Goal: Task Accomplishment & Management: Manage account settings

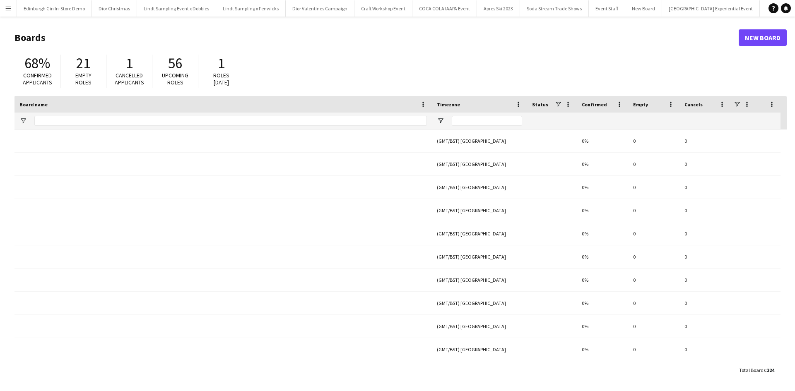
click at [12, 9] on button "Menu" at bounding box center [8, 8] width 17 height 17
type input "**********"
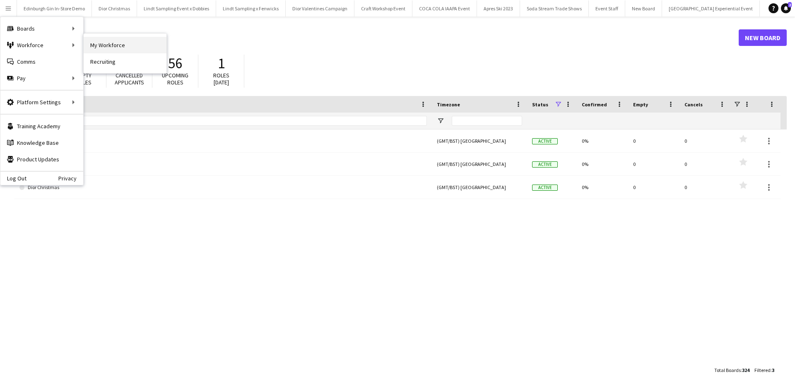
click at [104, 40] on link "My Workforce" at bounding box center [125, 45] width 83 height 17
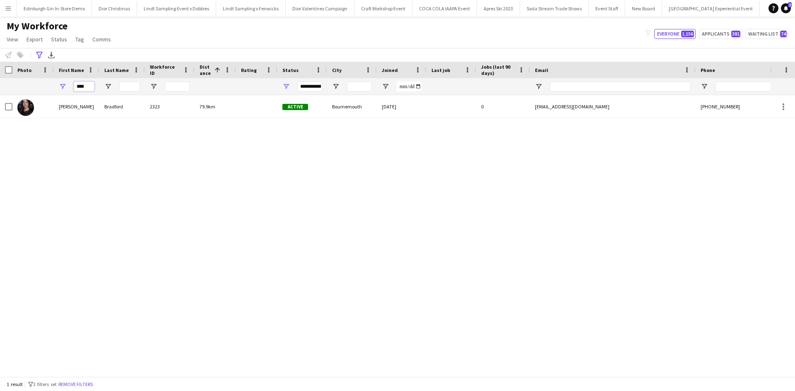
drag, startPoint x: 87, startPoint y: 85, endPoint x: 72, endPoint y: 84, distance: 15.8
click at [72, 84] on div "****" at bounding box center [77, 86] width 46 height 17
type input "*"
drag, startPoint x: 88, startPoint y: 85, endPoint x: 61, endPoint y: 84, distance: 27.0
click at [61, 84] on div "***" at bounding box center [77, 86] width 46 height 17
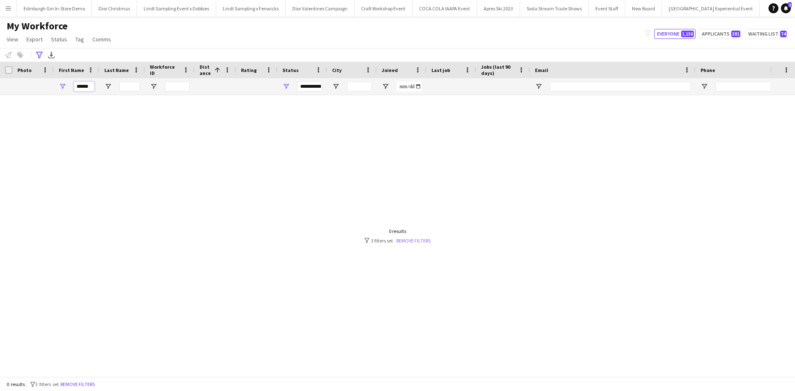
type input "******"
click at [415, 241] on link "Remove filters" at bounding box center [413, 241] width 34 height 6
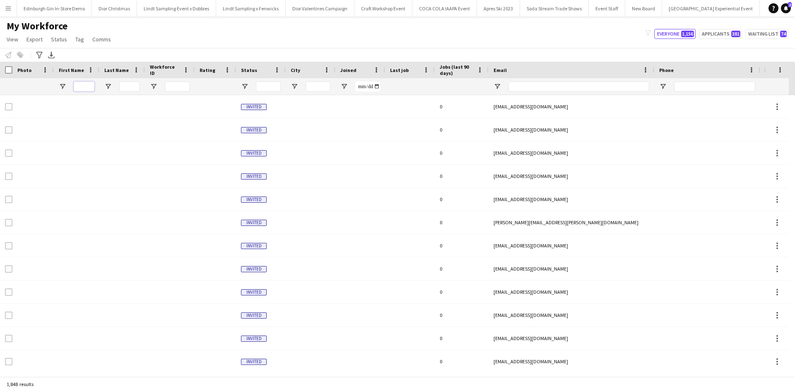
click at [80, 85] on input "First Name Filter Input" at bounding box center [84, 87] width 21 height 10
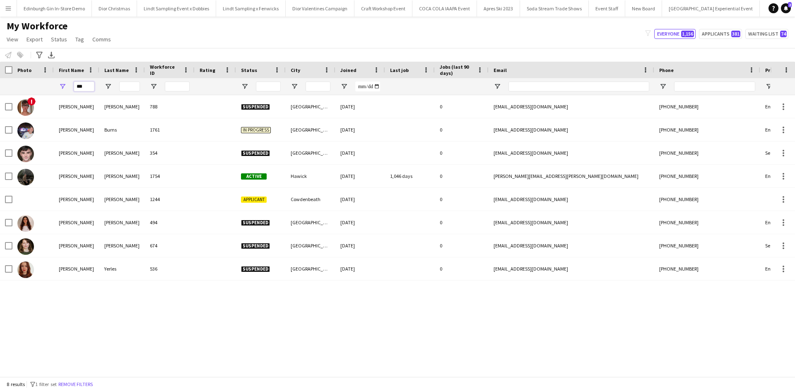
drag, startPoint x: 89, startPoint y: 85, endPoint x: 70, endPoint y: 87, distance: 19.5
click at [70, 87] on div "***" at bounding box center [77, 86] width 46 height 17
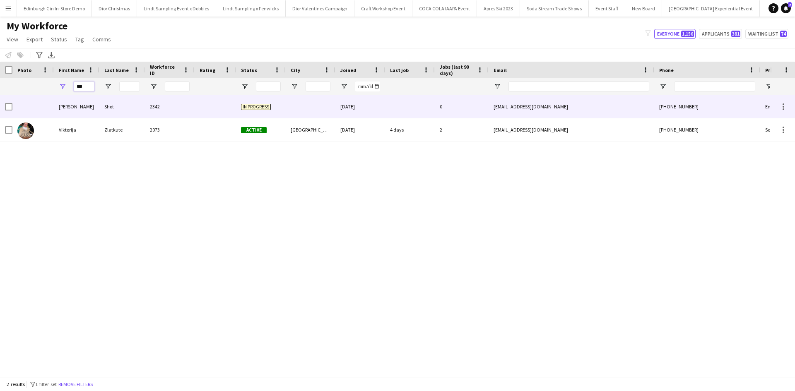
type input "***"
click at [70, 106] on div "Viktoria" at bounding box center [77, 106] width 46 height 23
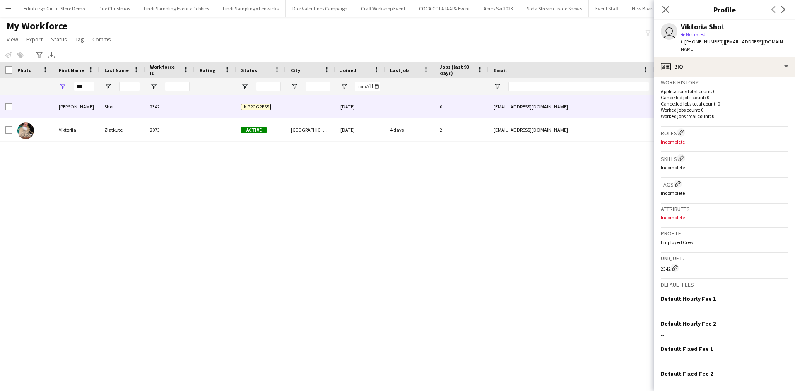
scroll to position [230, 0]
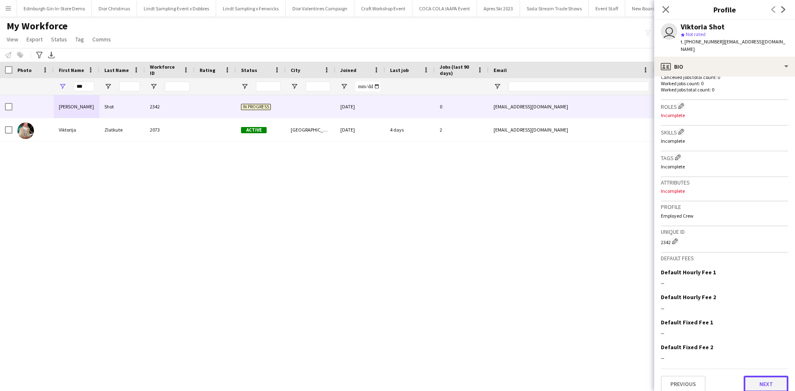
click at [762, 376] on button "Next" at bounding box center [766, 384] width 45 height 17
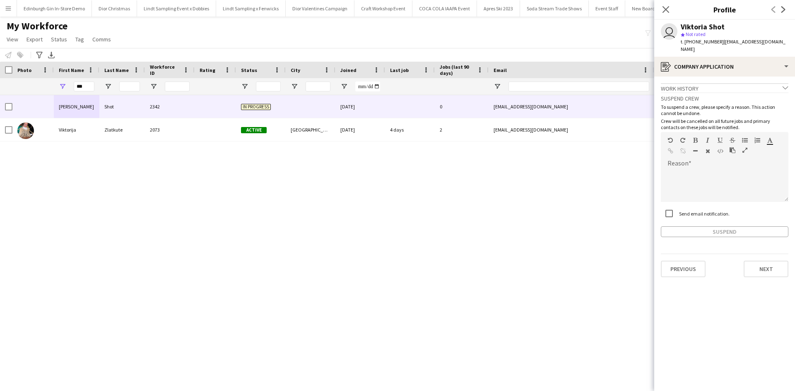
click at [621, 263] on div "Viktoria Shot 2342 In progress 23-09-2025 0 viktoriashot@gmail.com +44747249916…" at bounding box center [385, 232] width 770 height 275
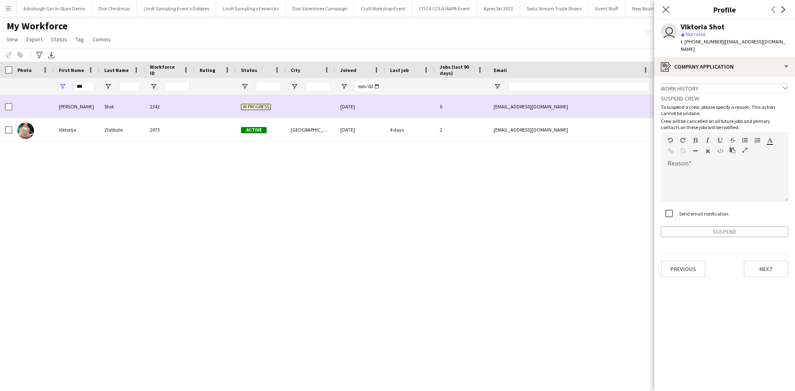
click at [75, 106] on div "Viktoria" at bounding box center [77, 106] width 46 height 23
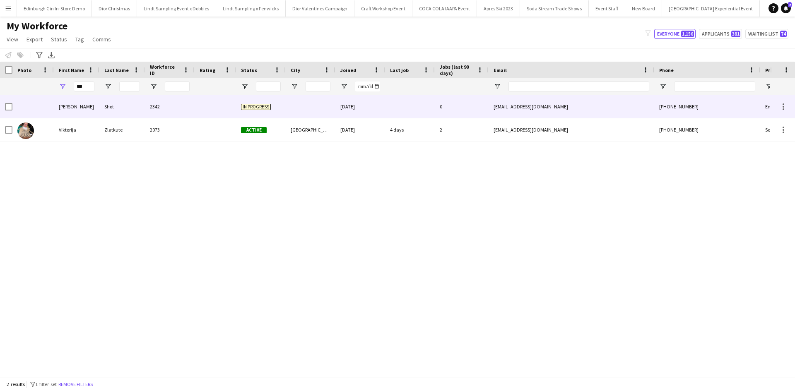
click at [75, 106] on div "Viktoria" at bounding box center [77, 106] width 46 height 23
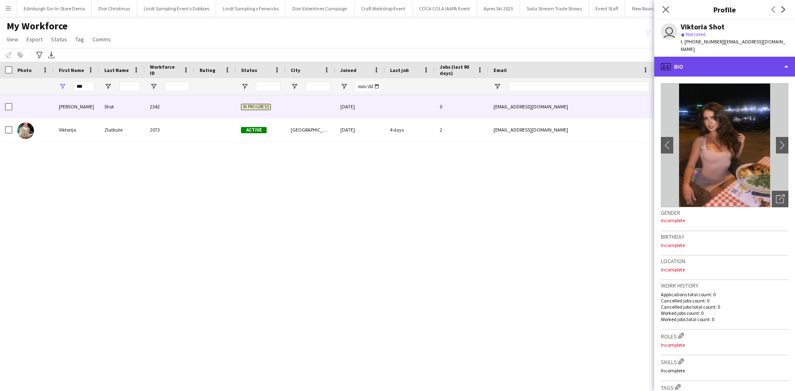
click at [690, 57] on div "profile Bio" at bounding box center [724, 67] width 141 height 20
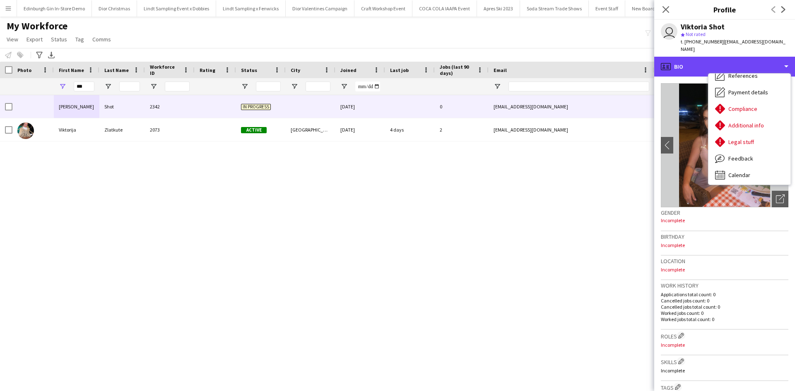
scroll to position [94, 0]
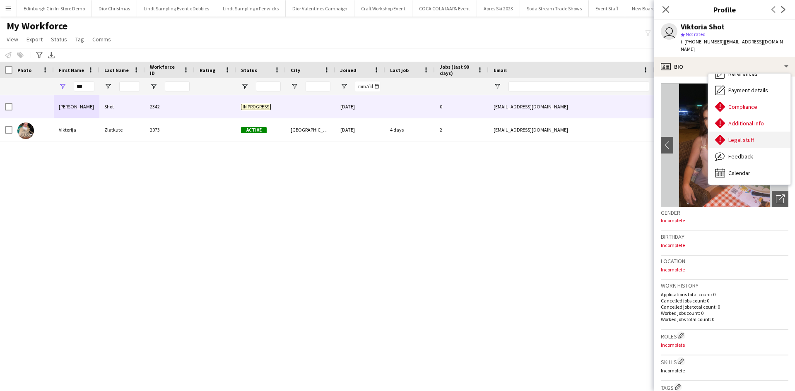
click at [756, 132] on div "Legal stuff Legal stuff" at bounding box center [750, 140] width 82 height 17
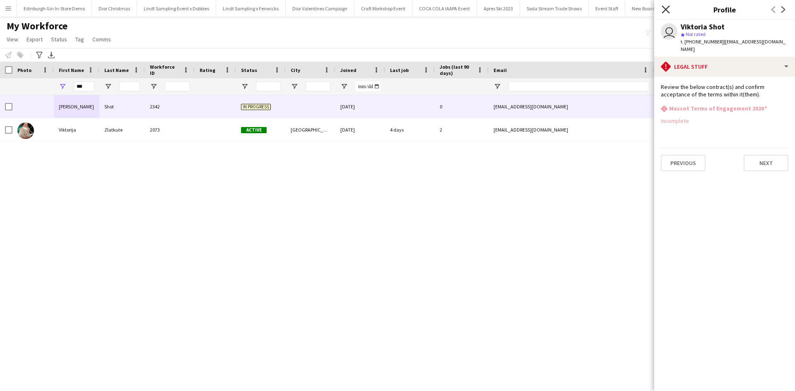
click at [665, 12] on icon "Close pop-in" at bounding box center [666, 9] width 8 height 8
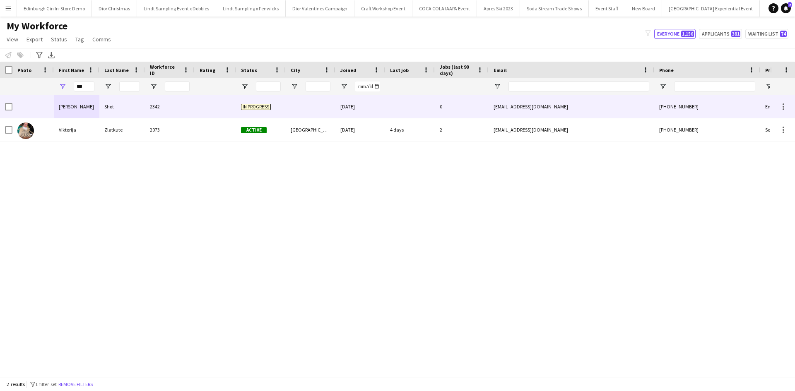
click at [66, 106] on div "Viktoria" at bounding box center [77, 106] width 46 height 23
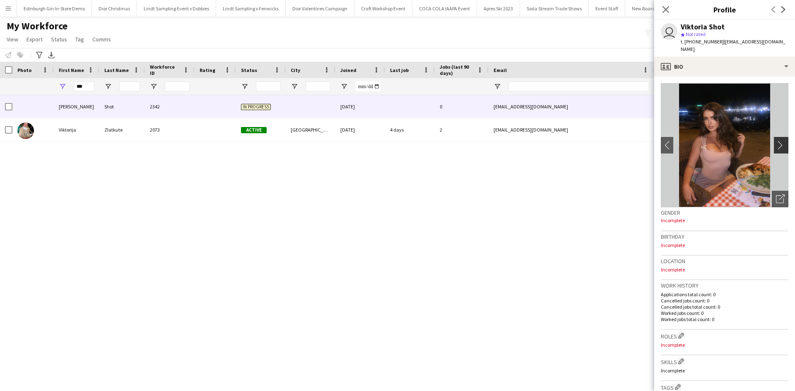
click at [776, 141] on app-icon "chevron-right" at bounding box center [782, 145] width 13 height 9
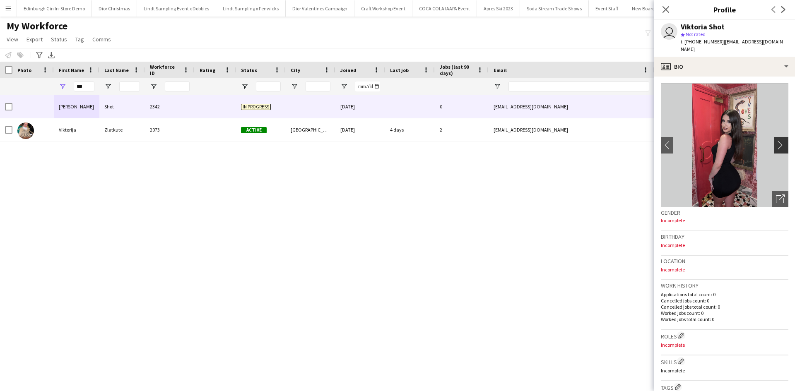
click at [776, 141] on app-icon "chevron-right" at bounding box center [782, 145] width 13 height 9
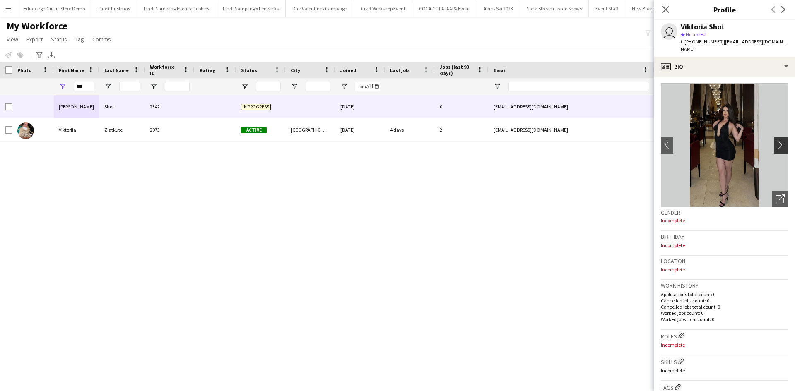
click at [776, 141] on app-icon "chevron-right" at bounding box center [782, 145] width 13 height 9
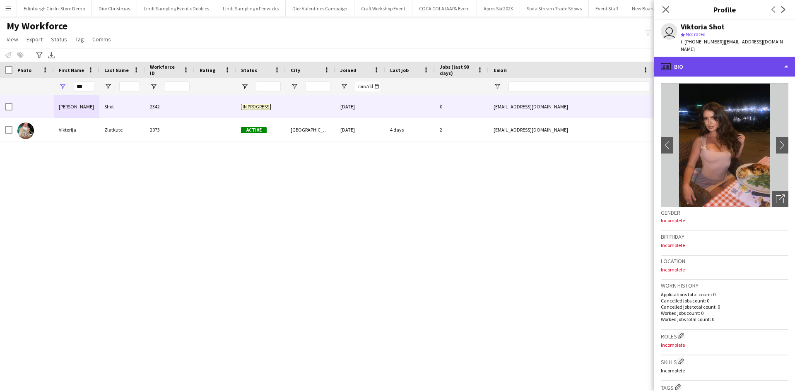
click at [708, 57] on div "profile Bio" at bounding box center [724, 67] width 141 height 20
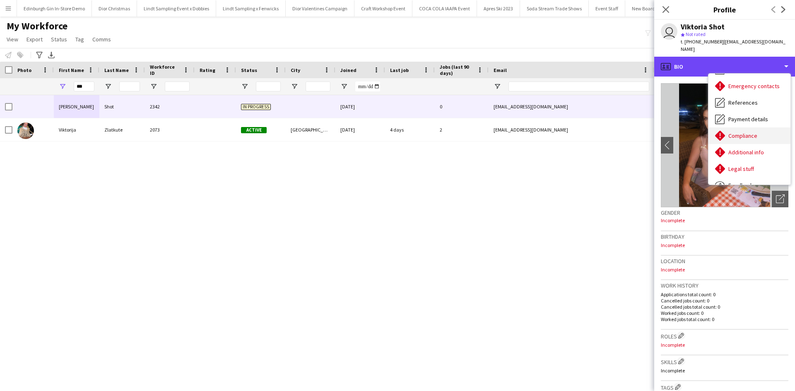
scroll to position [53, 0]
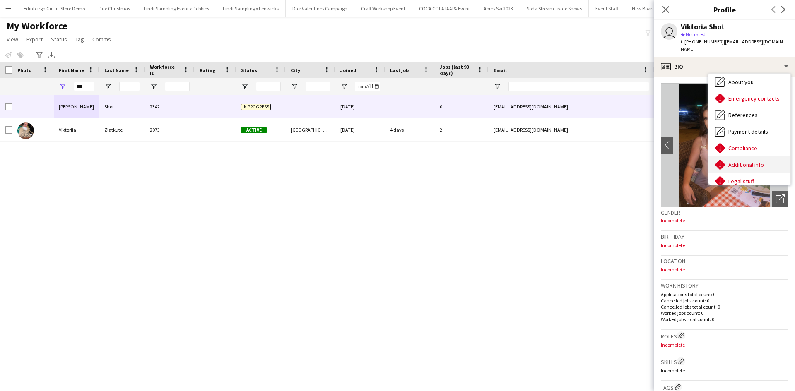
click at [765, 157] on div "Additional info Additional info" at bounding box center [750, 165] width 82 height 17
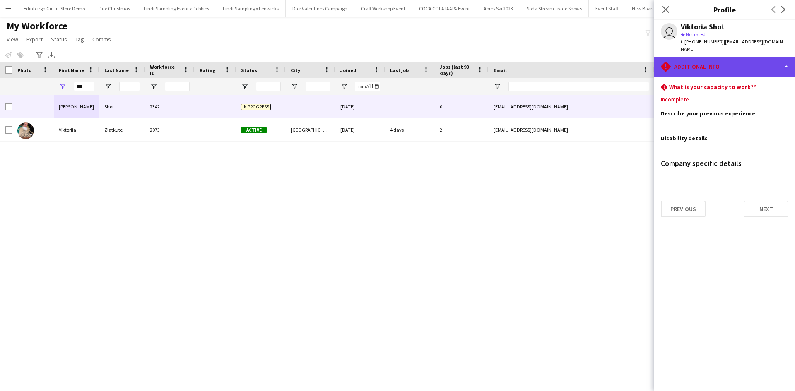
click at [746, 60] on div "rhombus-alert Additional info" at bounding box center [724, 67] width 141 height 20
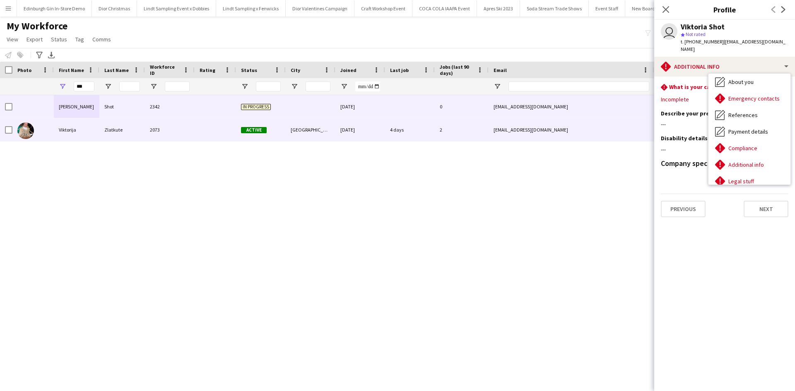
click at [391, 134] on div "4 days" at bounding box center [410, 129] width 50 height 23
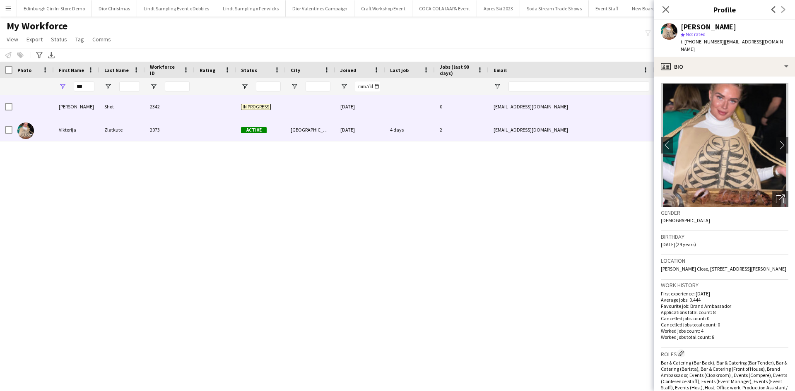
click at [75, 106] on div "Viktoria" at bounding box center [77, 106] width 46 height 23
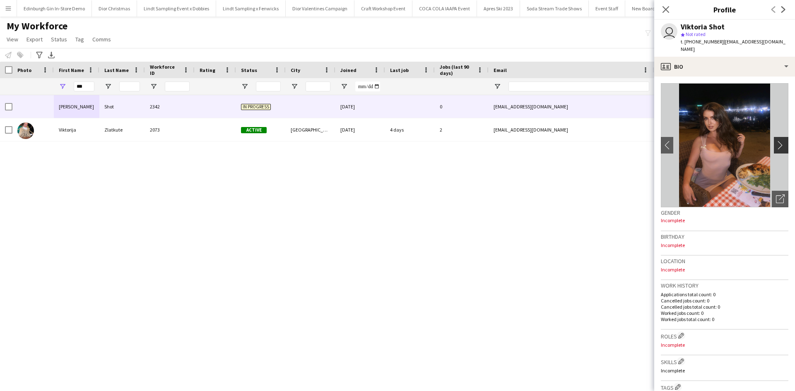
click at [776, 141] on app-icon "chevron-right" at bounding box center [782, 145] width 13 height 9
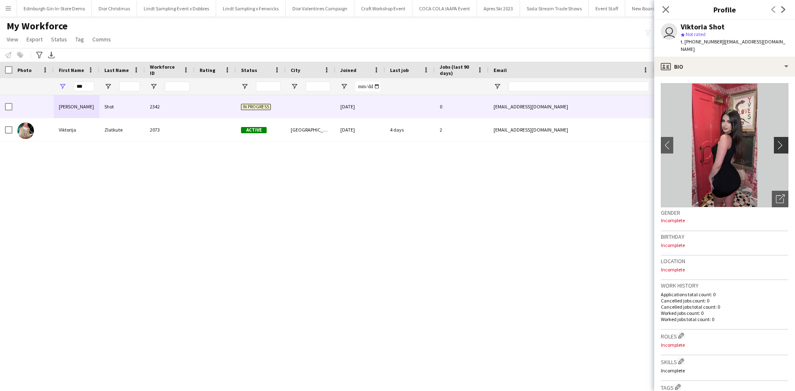
click at [776, 141] on app-icon "chevron-right" at bounding box center [782, 145] width 13 height 9
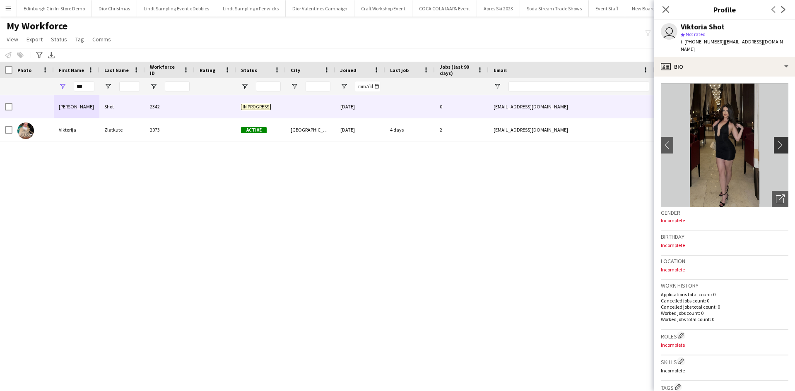
click at [776, 141] on app-icon "chevron-right" at bounding box center [782, 145] width 13 height 9
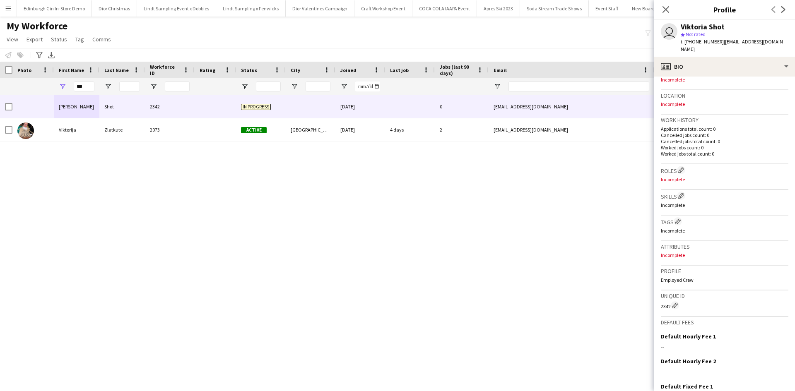
scroll to position [0, 0]
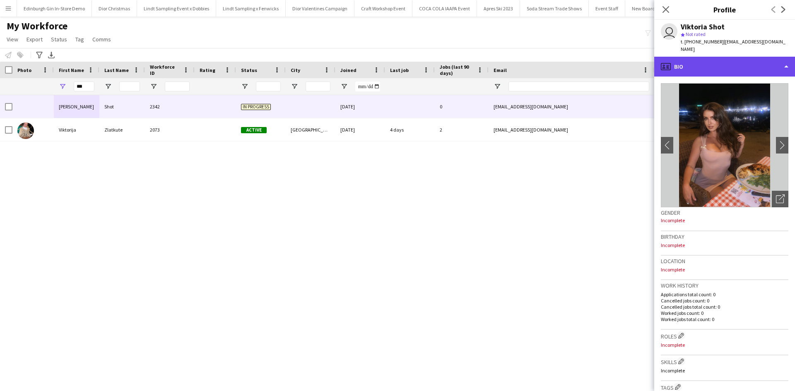
click at [709, 66] on div "profile Bio" at bounding box center [724, 67] width 141 height 20
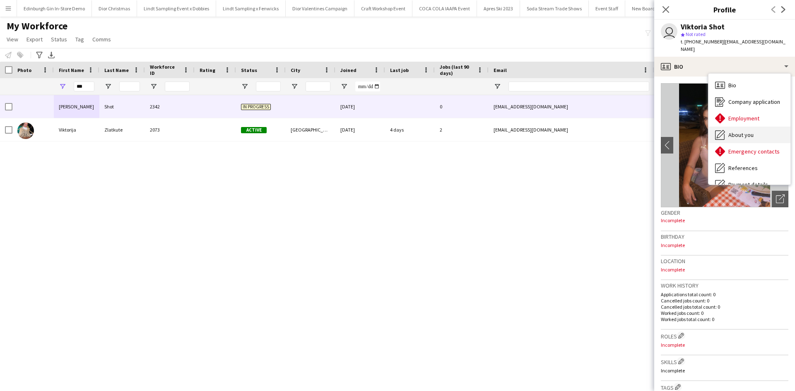
click at [741, 131] on span "About you" at bounding box center [741, 134] width 25 height 7
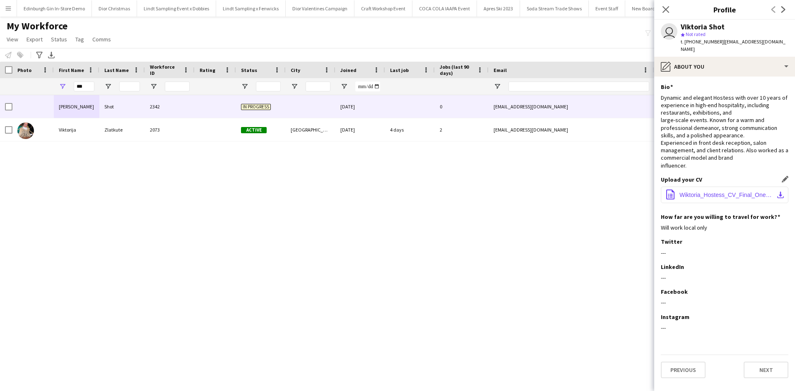
click at [731, 192] on span "Wiktoria_Hostess_CV_Final_One_Page_Adjusted_Photo.pdf" at bounding box center [727, 195] width 94 height 7
click at [6, 7] on app-icon "Menu" at bounding box center [8, 8] width 7 height 7
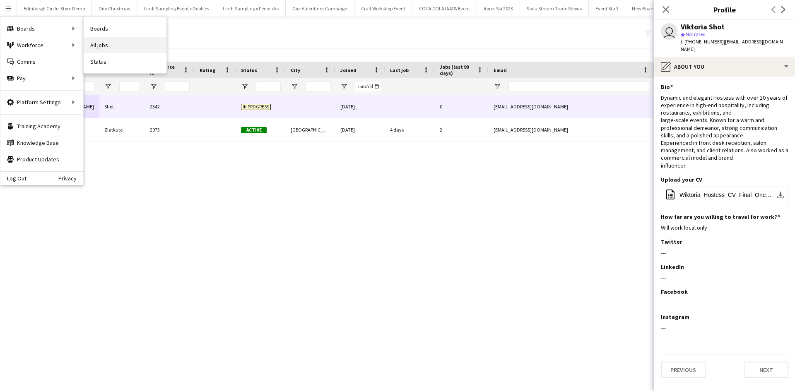
click at [121, 50] on link "All jobs" at bounding box center [125, 45] width 83 height 17
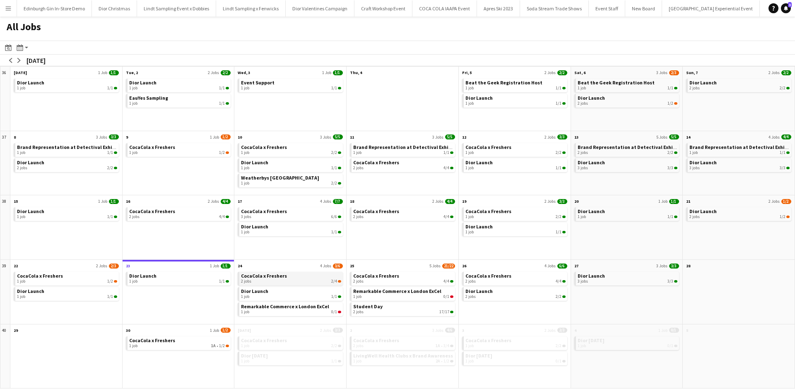
click at [318, 281] on div "2 jobs 2/4" at bounding box center [291, 281] width 100 height 5
click at [4, 10] on button "Menu" at bounding box center [8, 8] width 17 height 17
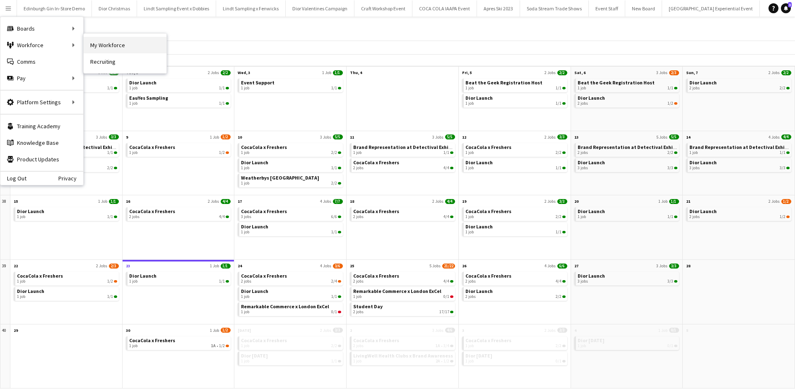
click at [112, 46] on link "My Workforce" at bounding box center [125, 45] width 83 height 17
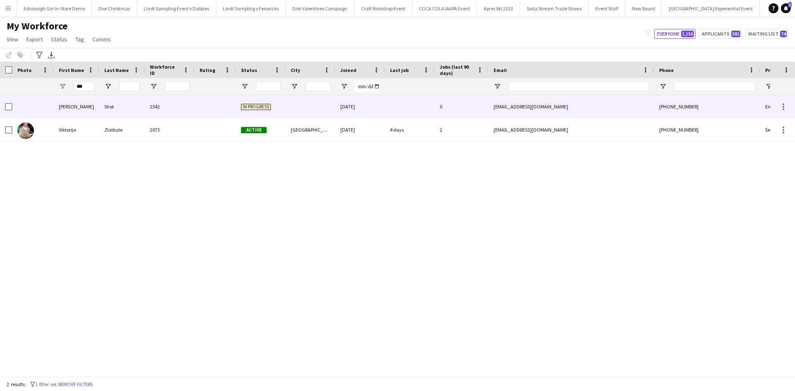
click at [70, 107] on div "Viktoria" at bounding box center [77, 106] width 46 height 23
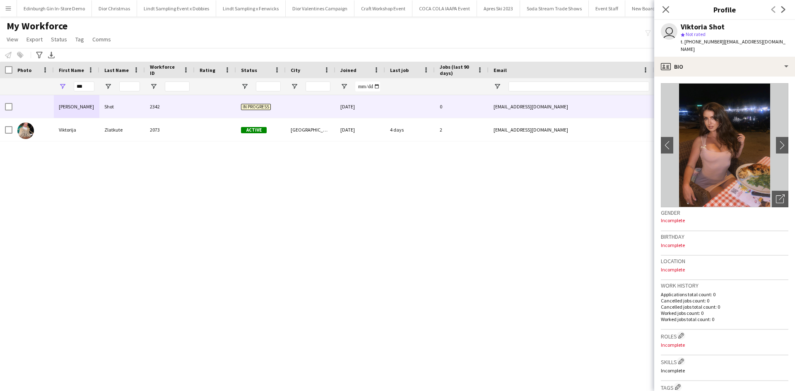
drag, startPoint x: 682, startPoint y: 27, endPoint x: 730, endPoint y: 27, distance: 48.5
click at [730, 27] on div "Viktoria Shot" at bounding box center [735, 26] width 108 height 7
copy div "Viktoria Shot"
drag, startPoint x: 719, startPoint y: 41, endPoint x: 777, endPoint y: 42, distance: 57.6
click at [777, 42] on div "user Viktoria Shot star Not rated t. +447472499161 | viktoriashot@gmail.com" at bounding box center [724, 38] width 141 height 37
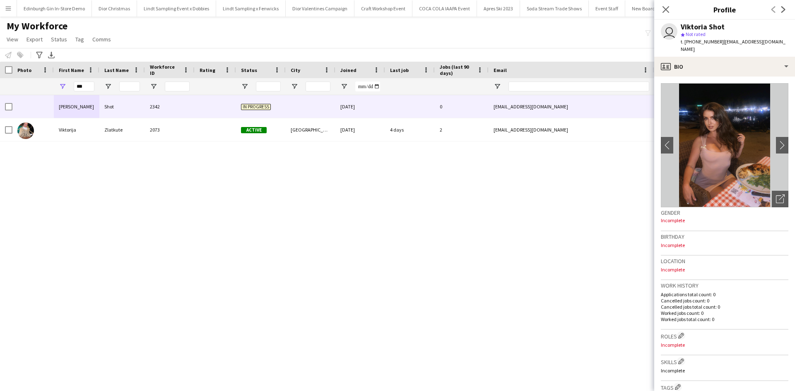
copy span "viktoriashot@gmail.com"
drag, startPoint x: 309, startPoint y: 198, endPoint x: 316, endPoint y: 194, distance: 7.6
click at [309, 198] on div "Viktoria Shot 2342 In progress 23-09-2025 0 viktoriashot@gmail.com +44747249916…" at bounding box center [385, 232] width 770 height 275
drag, startPoint x: 87, startPoint y: 85, endPoint x: 70, endPoint y: 84, distance: 17.4
click at [70, 84] on div "***" at bounding box center [77, 86] width 46 height 17
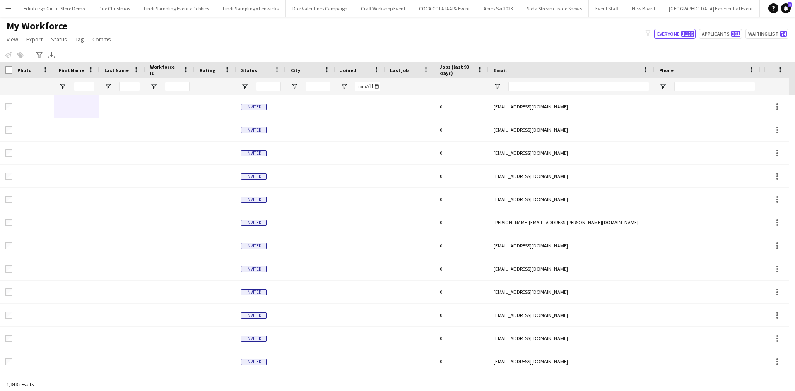
click at [5, 7] on app-icon "Menu" at bounding box center [8, 8] width 7 height 7
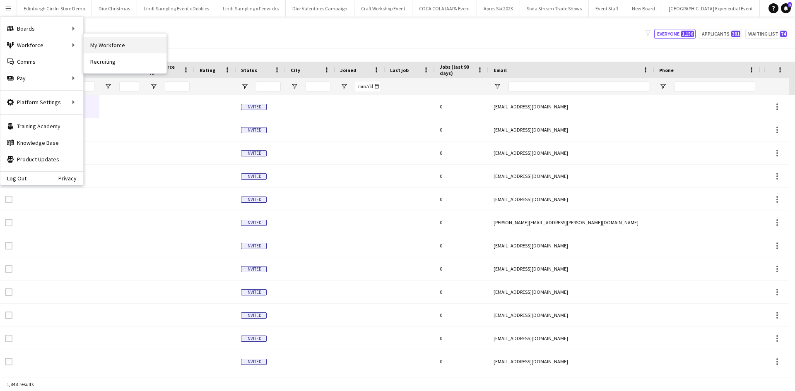
click at [112, 48] on link "My Workforce" at bounding box center [125, 45] width 83 height 17
type input "**********"
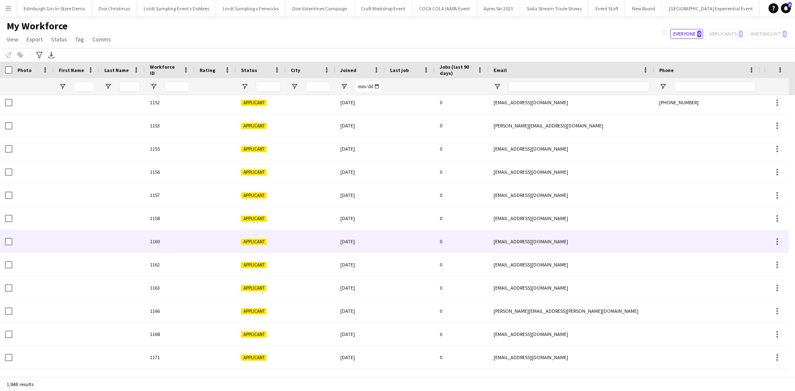
scroll to position [1118, 0]
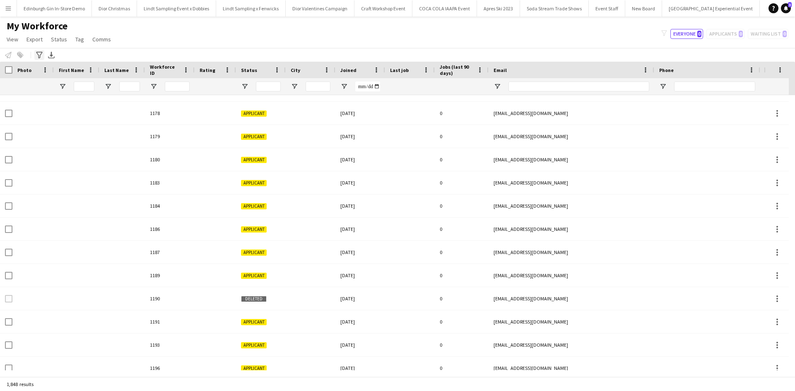
click at [36, 55] on div "Advanced filters" at bounding box center [39, 55] width 10 height 10
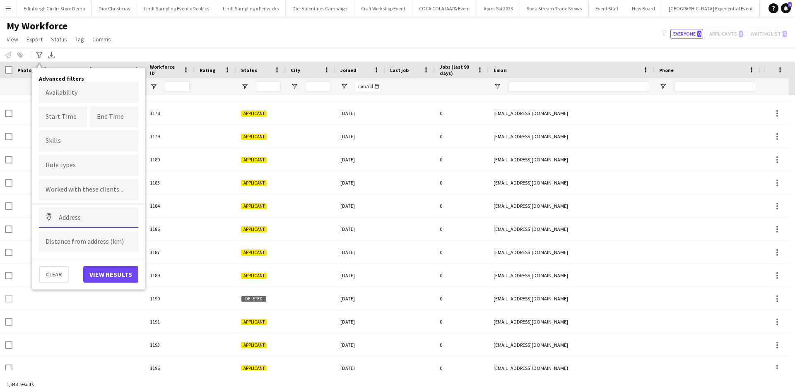
click at [117, 220] on input at bounding box center [88, 217] width 99 height 21
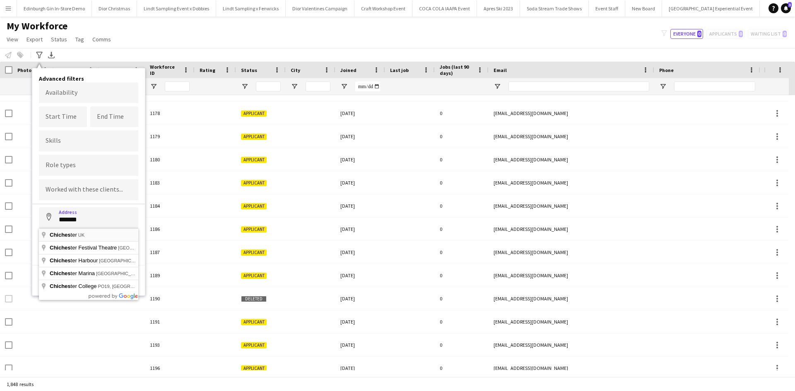
type input "**********"
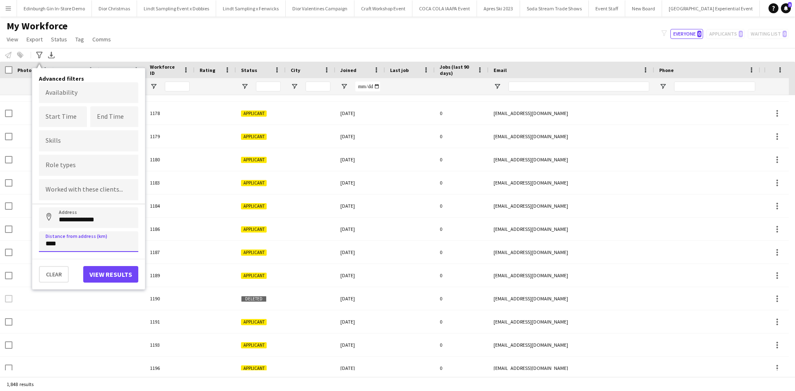
type input "*****"
click button "Address" at bounding box center [49, 217] width 20 height 20
type input "**********"
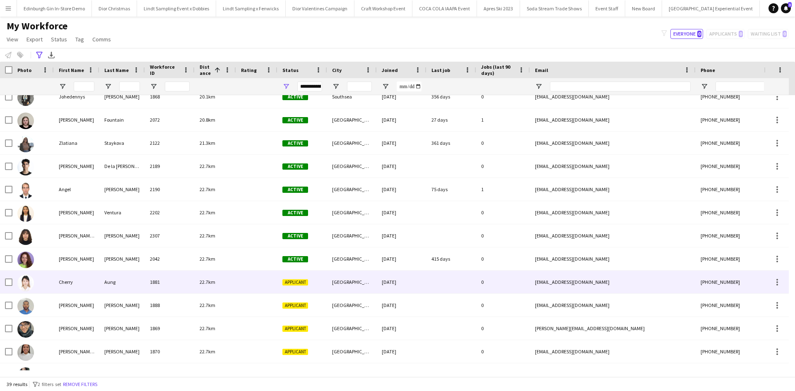
scroll to position [83, 0]
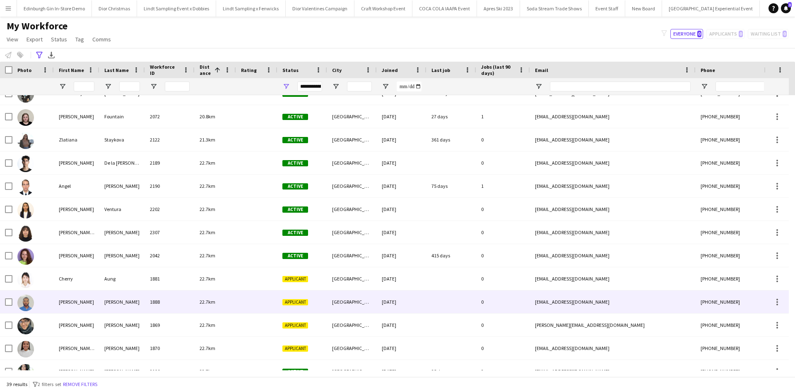
click at [68, 301] on div "Emil" at bounding box center [77, 302] width 46 height 23
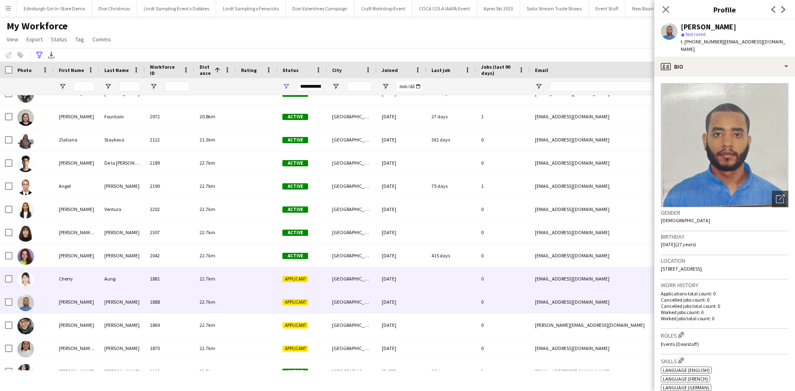
click at [71, 284] on div "Cherry" at bounding box center [77, 279] width 46 height 23
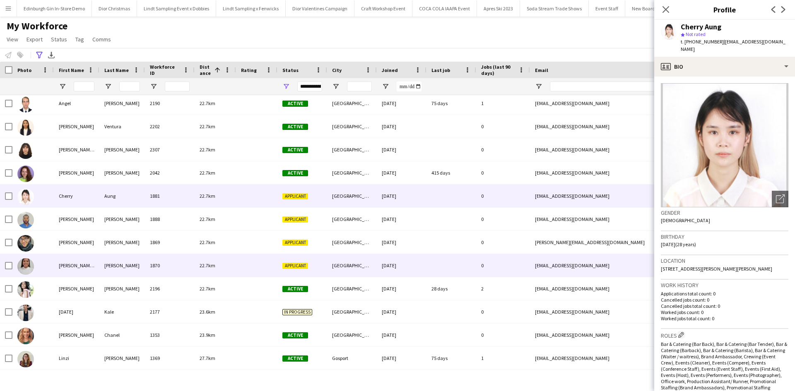
scroll to position [166, 0]
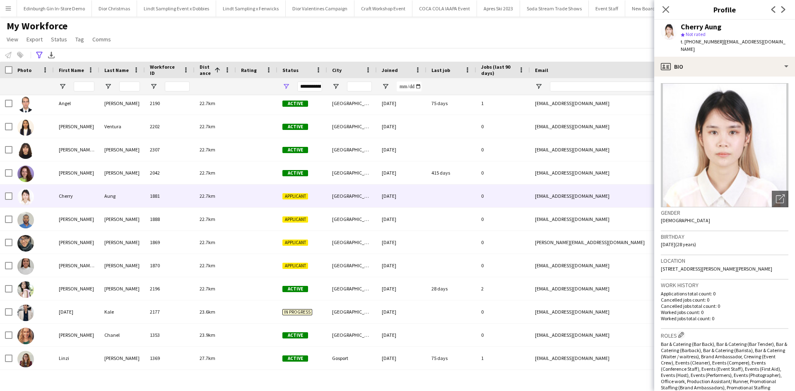
click at [8, 10] on app-icon "Menu" at bounding box center [8, 8] width 7 height 7
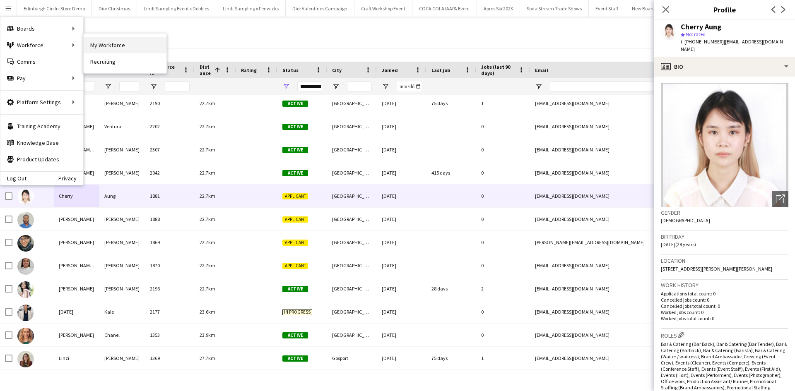
click at [90, 41] on link "My Workforce" at bounding box center [125, 45] width 83 height 17
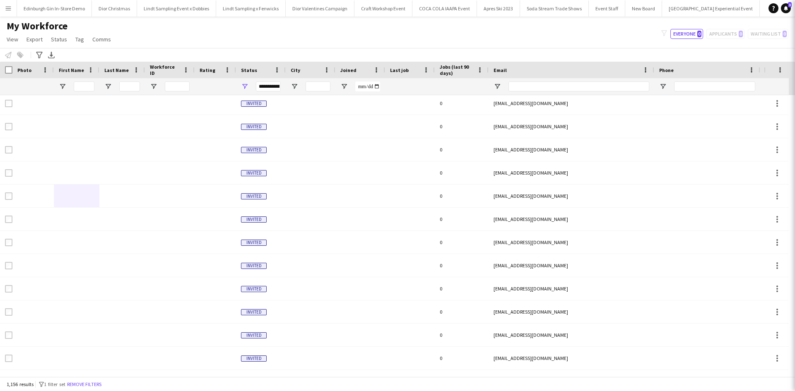
scroll to position [0, 0]
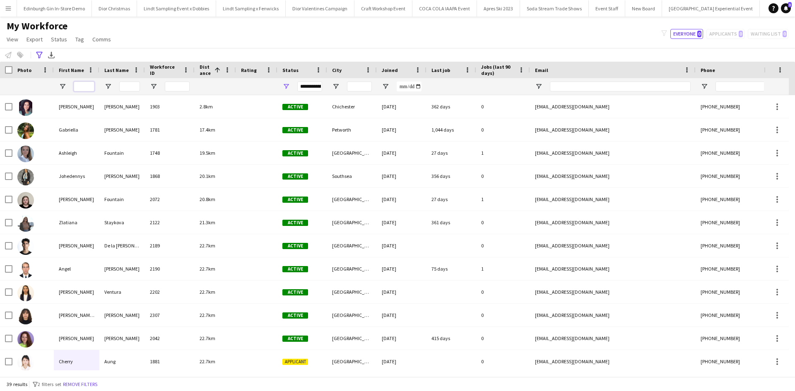
click at [93, 85] on input "First Name Filter Input" at bounding box center [84, 87] width 21 height 10
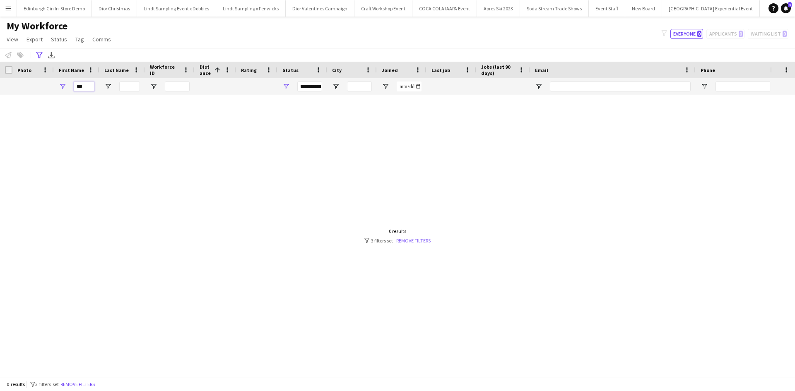
type input "***"
click at [411, 241] on link "Remove filters" at bounding box center [413, 241] width 34 height 6
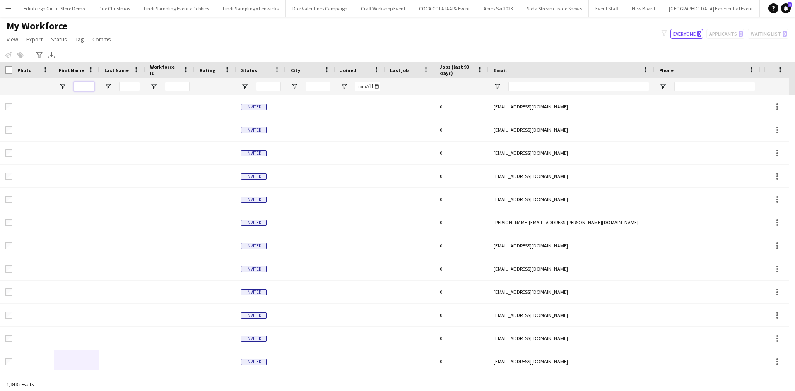
click at [87, 89] on input "First Name Filter Input" at bounding box center [84, 87] width 21 height 10
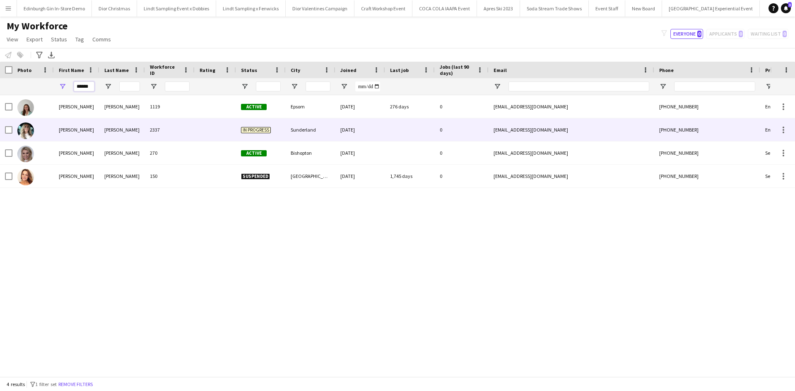
type input "******"
click at [71, 131] on div "Nicola" at bounding box center [77, 129] width 46 height 23
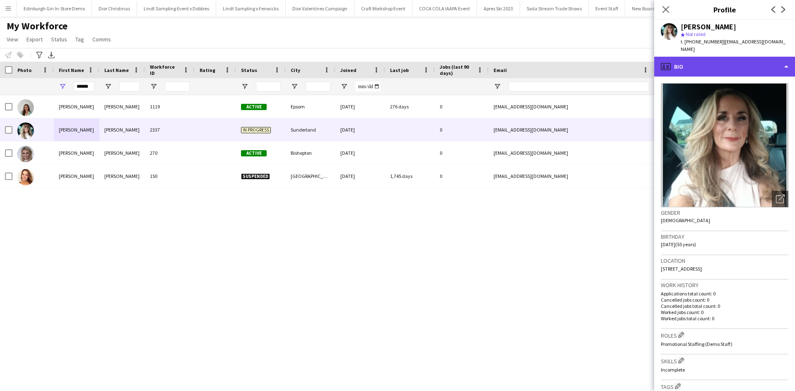
click at [726, 57] on div "profile Bio" at bounding box center [724, 67] width 141 height 20
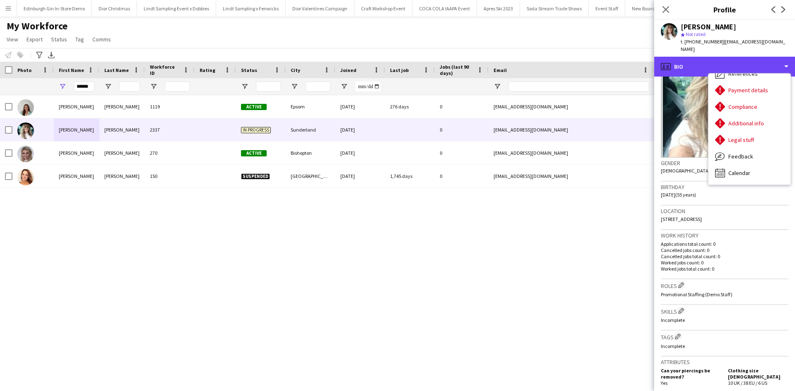
scroll to position [124, 0]
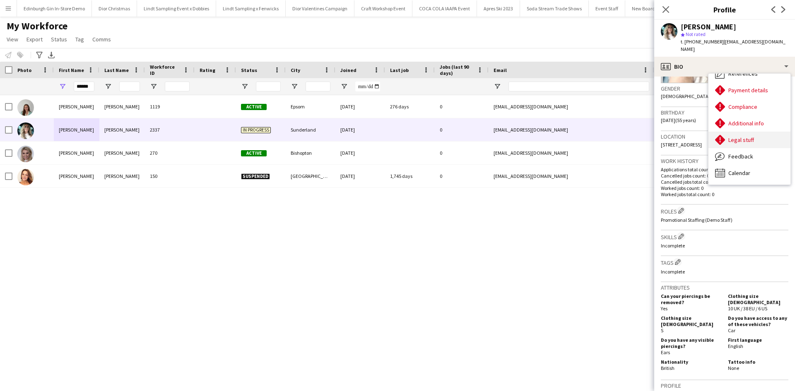
click at [763, 132] on div "Legal stuff Legal stuff" at bounding box center [750, 140] width 82 height 17
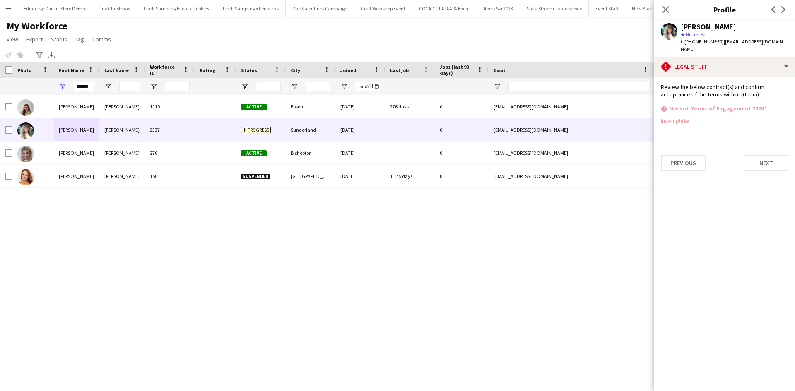
click at [632, 207] on div "Nicola Kelly 1119 Active Epsom 27-12-2019 276 days 0 nicolak23x@gmail.com +4477…" at bounding box center [385, 232] width 770 height 275
click at [665, 10] on icon at bounding box center [666, 9] width 8 height 8
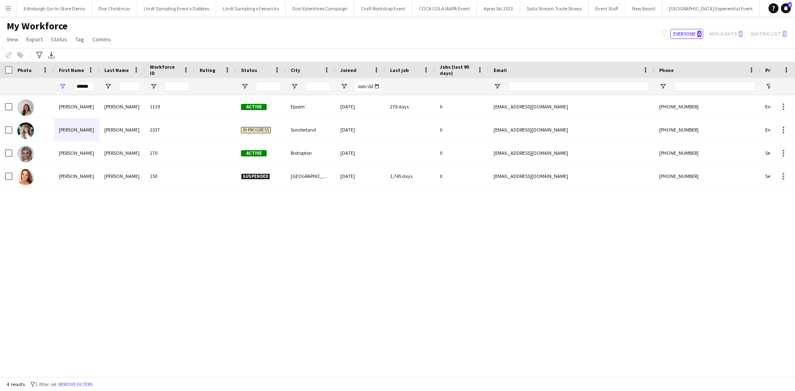
click at [642, 244] on div "Nicola Kelly 1119 Active Epsom 27-12-2019 276 days 0 nicolak23x@gmail.com +4477…" at bounding box center [385, 232] width 770 height 275
drag, startPoint x: 90, startPoint y: 86, endPoint x: 68, endPoint y: 80, distance: 23.0
click at [68, 80] on div "******" at bounding box center [77, 86] width 46 height 17
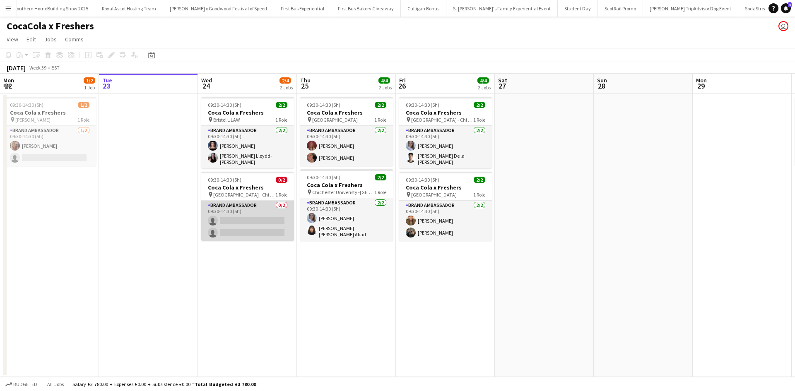
scroll to position [0, 8287]
click at [256, 201] on app-card-role "Brand Ambassador 0/2 09:30-14:30 (5h) single-neutral-actions single-neutral-act…" at bounding box center [247, 221] width 93 height 40
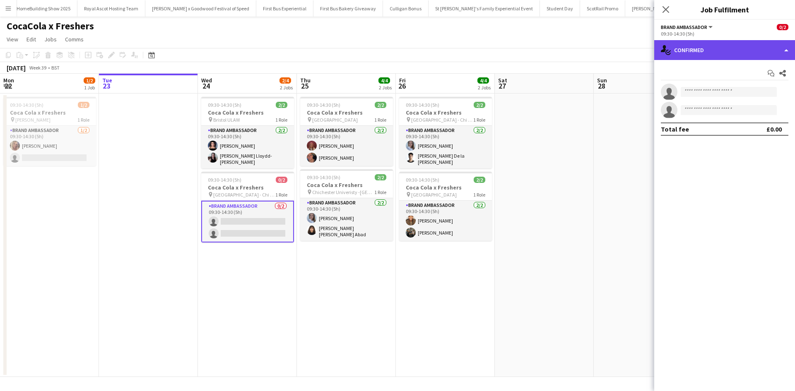
click at [732, 50] on div "single-neutral-actions-check-2 Confirmed" at bounding box center [724, 50] width 141 height 20
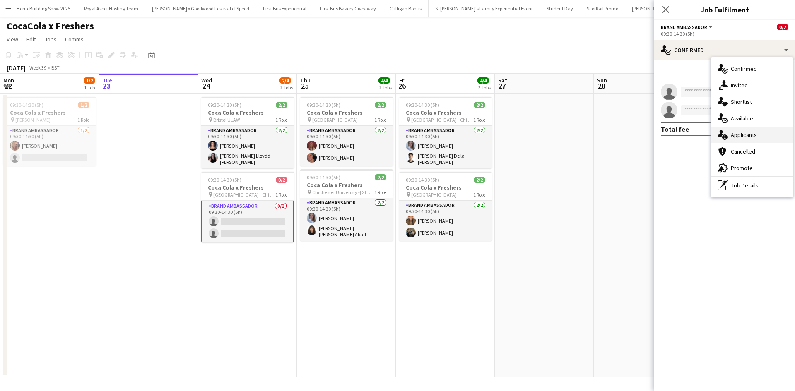
click at [746, 129] on div "single-neutral-actions-information Applicants" at bounding box center [752, 135] width 82 height 17
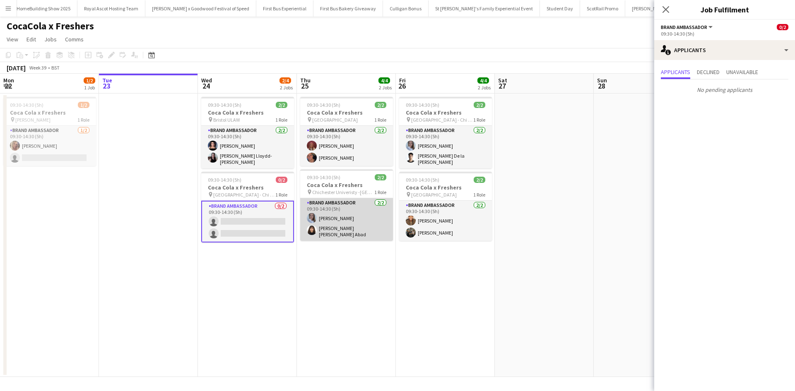
click at [351, 228] on app-card-role "Brand Ambassador [DATE] 09:30-14:30 (5h) [PERSON_NAME] [PERSON_NAME] [PERSON_NA…" at bounding box center [346, 219] width 93 height 43
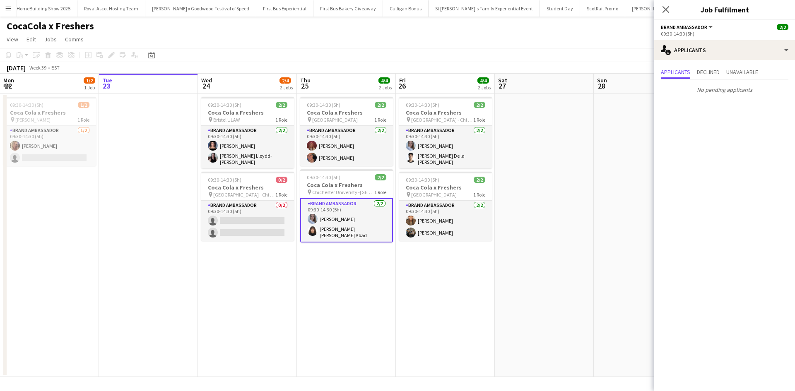
click at [468, 278] on app-date-cell "09:30-14:30 (5h) 2/2 Coca Cola x Freshers pin [GEOGRAPHIC_DATA] - Chi Site BAX …" at bounding box center [445, 236] width 99 height 284
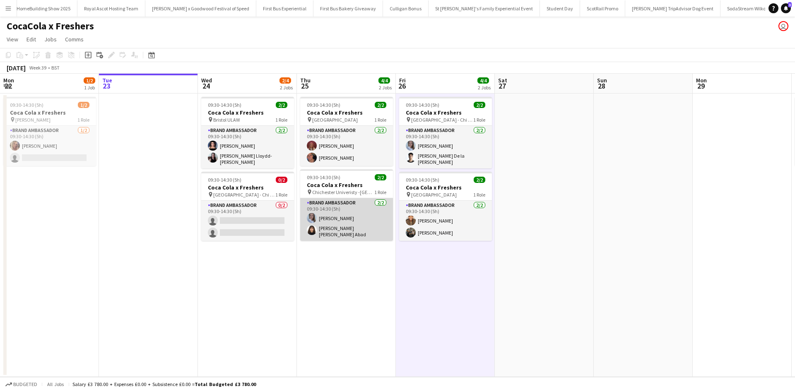
click at [362, 231] on app-card-role "Brand Ambassador [DATE] 09:30-14:30 (5h) [PERSON_NAME] [PERSON_NAME] [PERSON_NA…" at bounding box center [346, 219] width 93 height 43
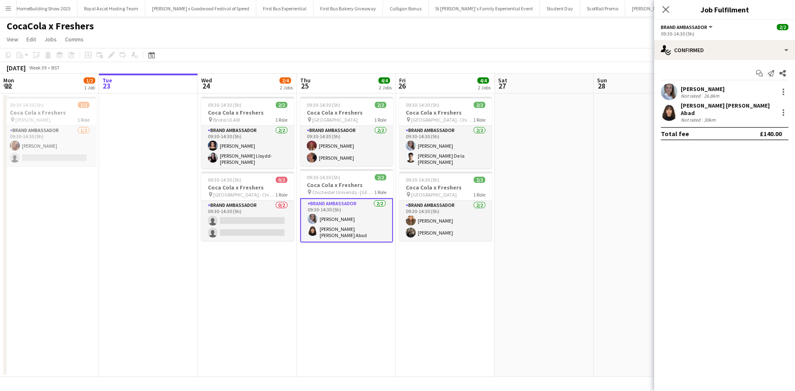
click at [699, 117] on div "Not rated" at bounding box center [692, 120] width 22 height 6
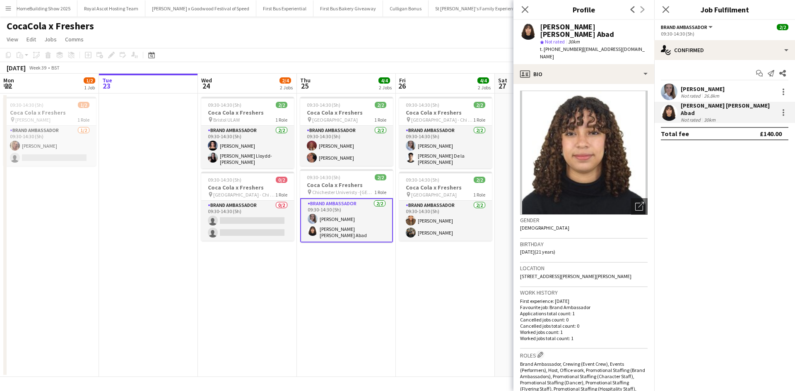
click at [473, 288] on app-date-cell "09:30-14:30 (5h) 2/2 Coca Cola x Freshers pin [GEOGRAPHIC_DATA] - Chi Site BAX …" at bounding box center [445, 236] width 99 height 284
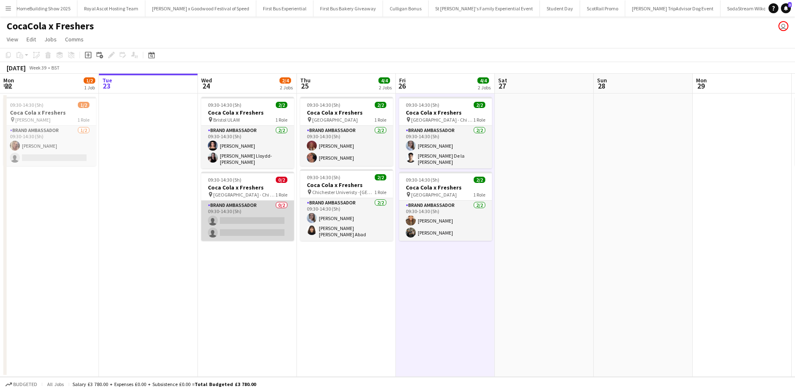
click at [261, 205] on app-card-role "Brand Ambassador 0/2 09:30-14:30 (5h) single-neutral-actions single-neutral-act…" at bounding box center [247, 221] width 93 height 40
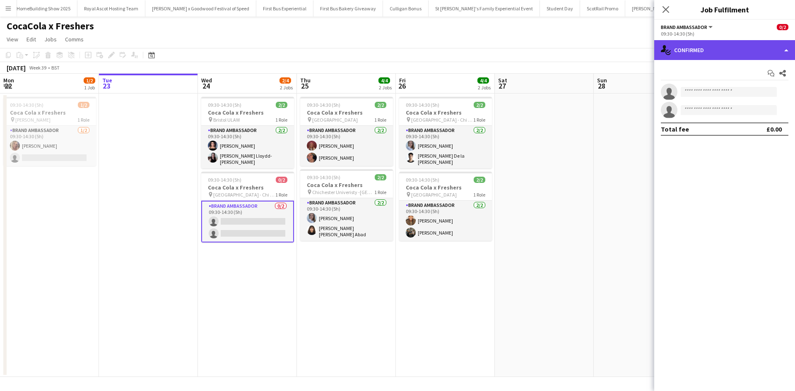
click at [735, 53] on div "single-neutral-actions-check-2 Confirmed" at bounding box center [724, 50] width 141 height 20
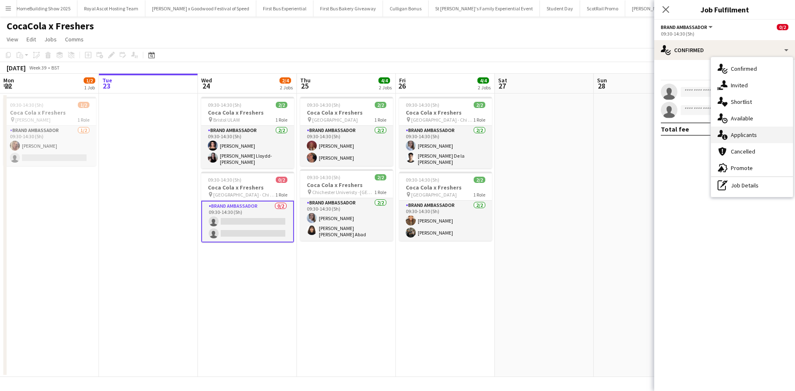
click at [754, 132] on span "Applicants" at bounding box center [744, 134] width 26 height 7
